Goal: Task Accomplishment & Management: Use online tool/utility

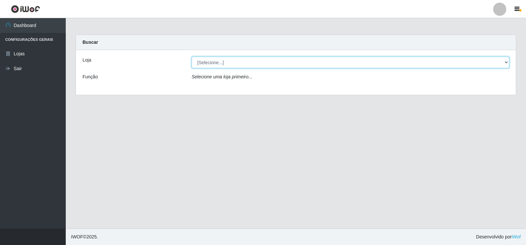
click at [505, 62] on select "[Selecione...] Atacado Vem - [STREET_ADDRESS]" at bounding box center [351, 63] width 318 height 12
select select "455"
click at [192, 57] on select "[Selecione...] Atacado Vem - [STREET_ADDRESS]" at bounding box center [351, 63] width 318 height 12
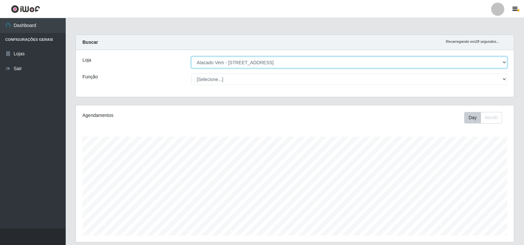
scroll to position [136, 438]
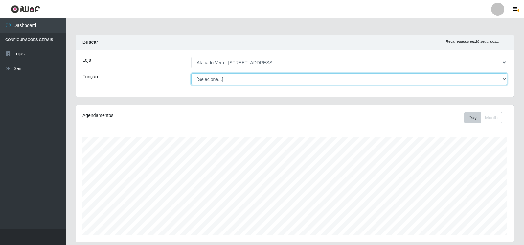
click at [503, 79] on select "[Selecione...] Carregador e Descarregador de Caminhão Carregador e Descarregado…" at bounding box center [349, 79] width 316 height 12
select select "82"
click at [191, 73] on select "[Selecione...] Carregador e Descarregador de Caminhão Carregador e Descarregado…" at bounding box center [349, 79] width 316 height 12
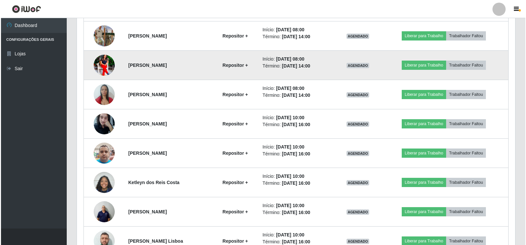
scroll to position [296, 0]
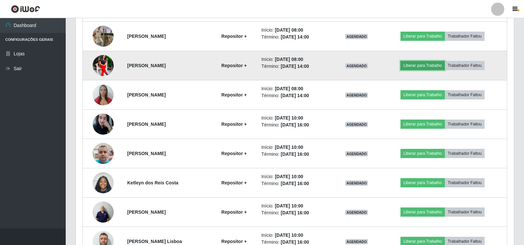
click at [423, 65] on button "Liberar para Trabalho" at bounding box center [423, 65] width 44 height 9
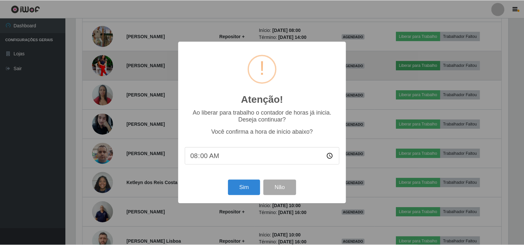
scroll to position [136, 434]
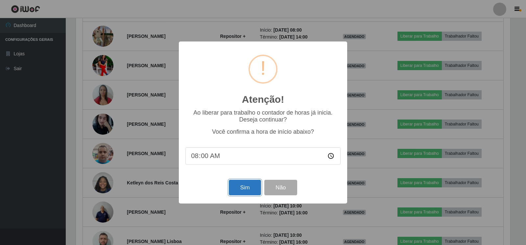
click at [240, 188] on button "Sim" at bounding box center [245, 187] width 32 height 15
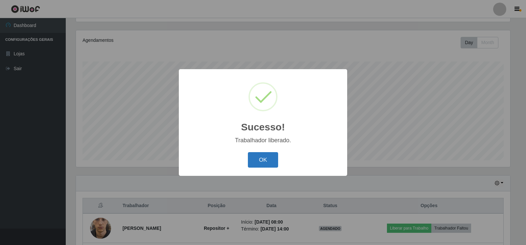
click at [263, 158] on button "OK" at bounding box center [263, 159] width 31 height 15
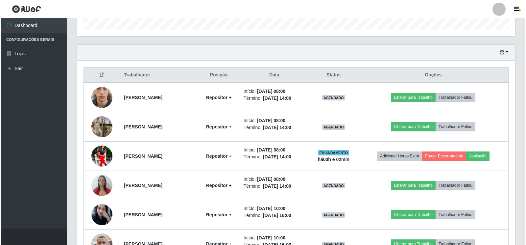
scroll to position [206, 0]
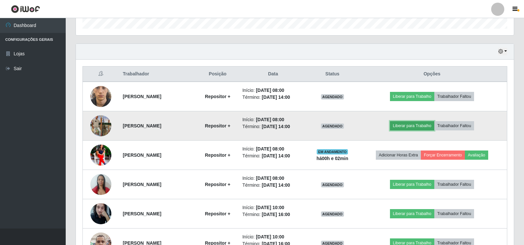
click at [411, 126] on button "Liberar para Trabalho" at bounding box center [412, 125] width 44 height 9
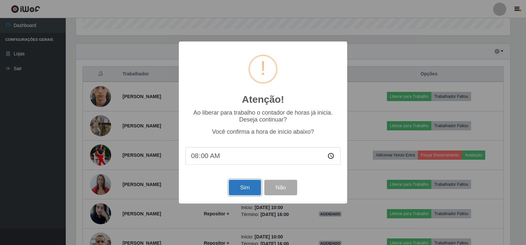
click at [241, 190] on button "Sim" at bounding box center [245, 187] width 32 height 15
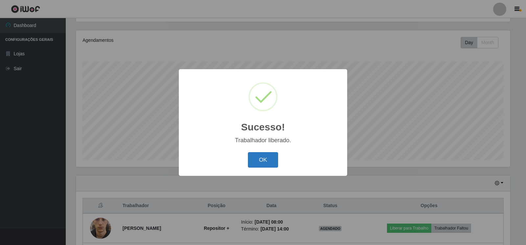
click at [262, 159] on button "OK" at bounding box center [263, 159] width 31 height 15
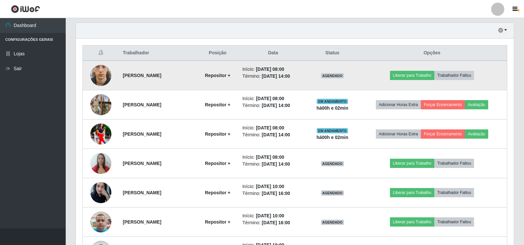
scroll to position [239, 0]
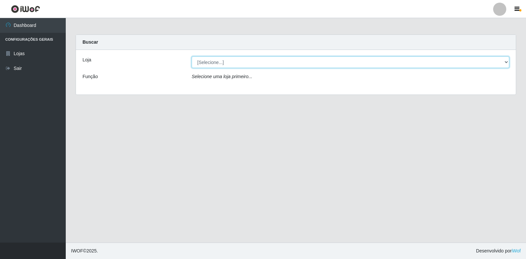
click at [367, 65] on select "[Selecione...] Atacado Vem - [STREET_ADDRESS]" at bounding box center [351, 63] width 318 height 12
select select "455"
click at [192, 57] on select "[Selecione...] Atacado Vem - [STREET_ADDRESS]" at bounding box center [351, 63] width 318 height 12
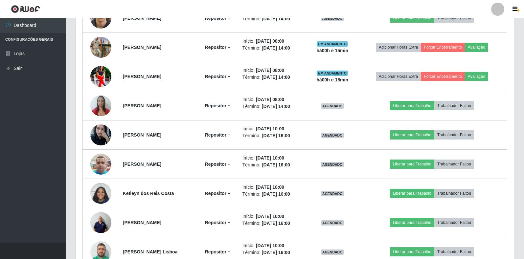
scroll to position [296, 0]
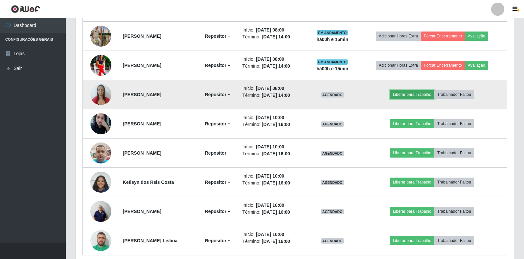
click at [414, 96] on button "Liberar para Trabalho" at bounding box center [412, 94] width 44 height 9
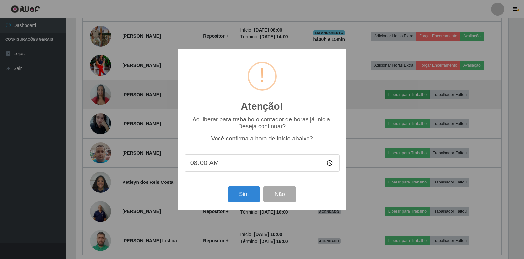
scroll to position [136, 434]
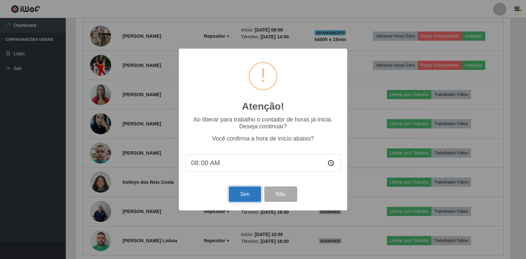
click at [253, 191] on button "Sim" at bounding box center [245, 194] width 32 height 15
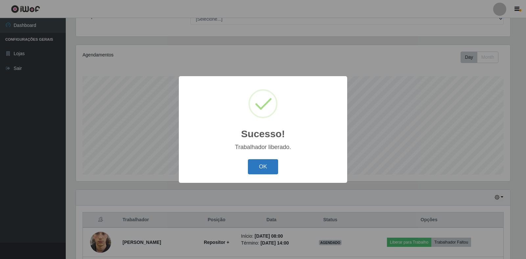
click at [274, 169] on button "OK" at bounding box center [263, 166] width 31 height 15
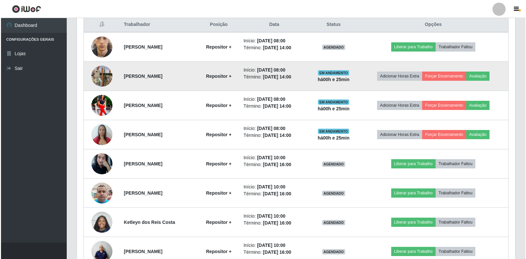
scroll to position [257, 0]
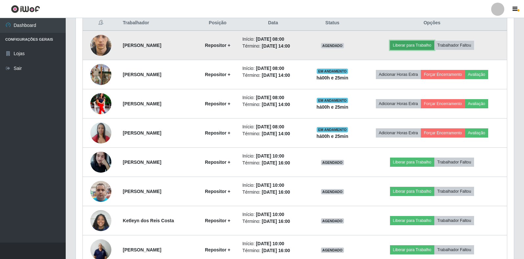
click at [423, 46] on button "Liberar para Trabalho" at bounding box center [412, 45] width 44 height 9
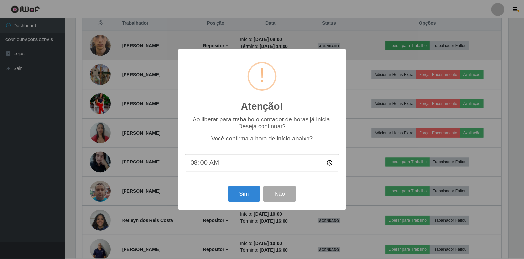
scroll to position [136, 434]
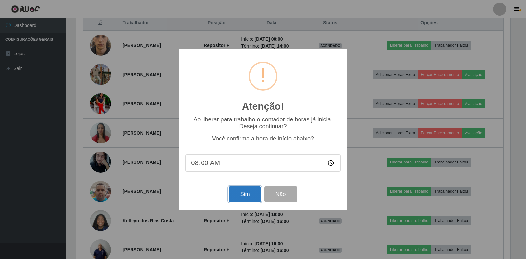
click at [242, 198] on button "Sim" at bounding box center [245, 194] width 32 height 15
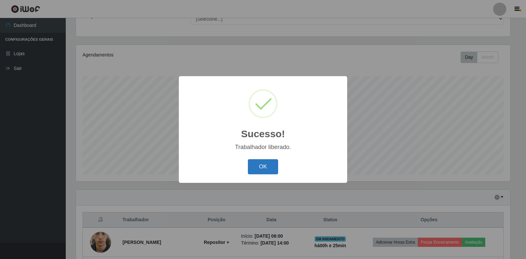
click at [264, 165] on button "OK" at bounding box center [263, 166] width 31 height 15
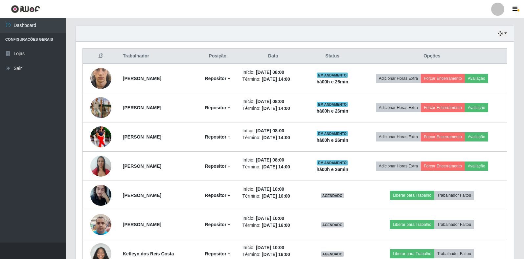
scroll to position [257, 0]
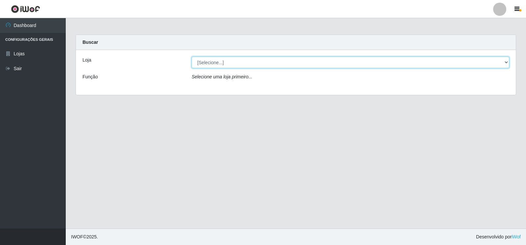
click at [505, 61] on select "[Selecione...] Atacado Vem - [STREET_ADDRESS]" at bounding box center [351, 63] width 318 height 12
select select "455"
click at [192, 57] on select "[Selecione...] Atacado Vem - [STREET_ADDRESS]" at bounding box center [351, 63] width 318 height 12
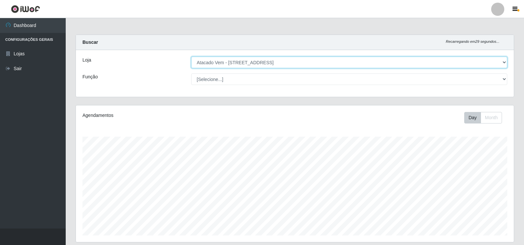
scroll to position [136, 438]
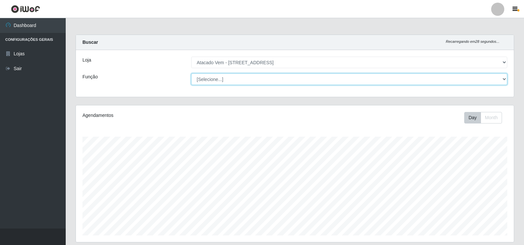
click at [503, 78] on select "[Selecione...] Carregador e Descarregador de Caminhão Carregador e Descarregado…" at bounding box center [349, 79] width 316 height 12
select select "82"
click at [191, 73] on select "[Selecione...] Carregador e Descarregador de Caminhão Carregador e Descarregado…" at bounding box center [349, 79] width 316 height 12
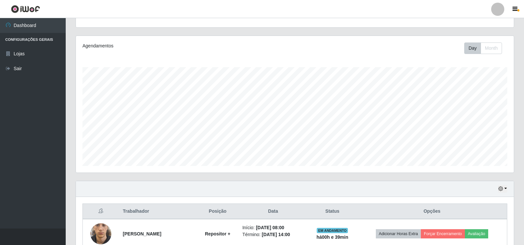
scroll to position [0, 0]
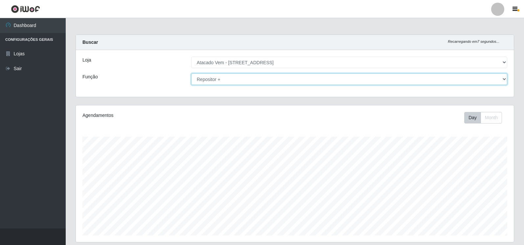
click at [504, 78] on select "[Selecione...] Carregador e Descarregador de Caminhão Carregador e Descarregado…" at bounding box center [349, 79] width 316 height 12
click at [191, 73] on select "[Selecione...] Carregador e Descarregador de Caminhão Carregador e Descarregado…" at bounding box center [349, 79] width 316 height 12
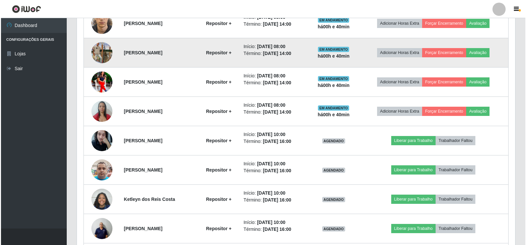
scroll to position [296, 0]
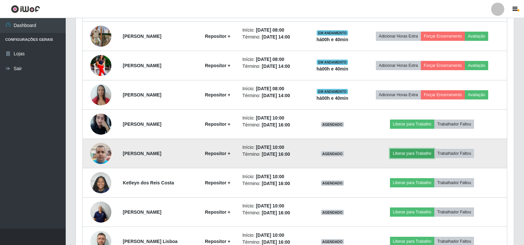
click at [420, 155] on button "Liberar para Trabalho" at bounding box center [412, 153] width 44 height 9
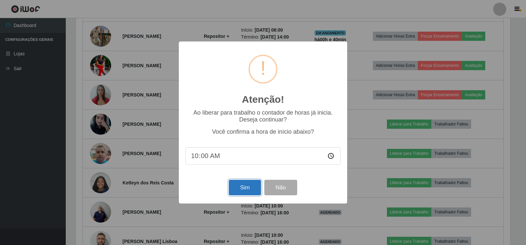
click at [240, 187] on button "Sim" at bounding box center [245, 187] width 32 height 15
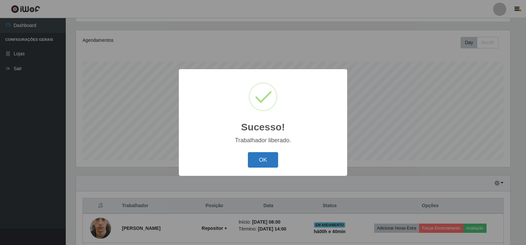
click at [260, 159] on button "OK" at bounding box center [263, 159] width 31 height 15
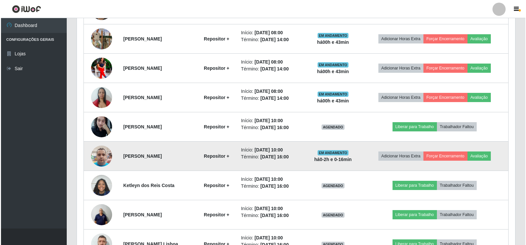
scroll to position [305, 0]
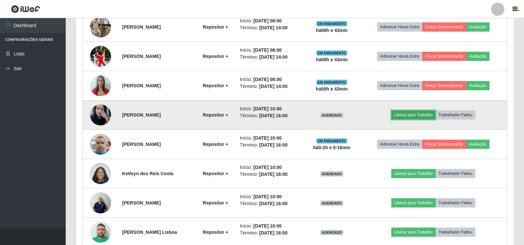
click at [417, 115] on button "Liberar para Trabalho" at bounding box center [414, 114] width 44 height 9
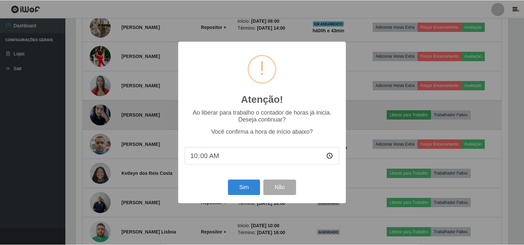
scroll to position [136, 434]
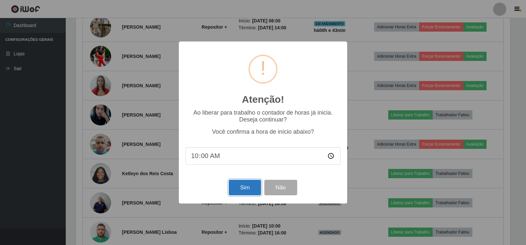
click at [251, 189] on button "Sim" at bounding box center [245, 187] width 32 height 15
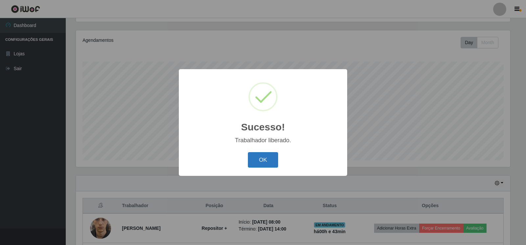
click at [259, 159] on button "OK" at bounding box center [263, 159] width 31 height 15
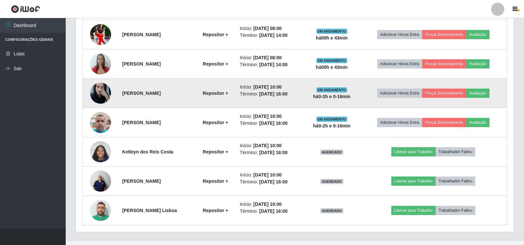
scroll to position [338, 0]
